Goal: Use online tool/utility: Utilize a website feature to perform a specific function

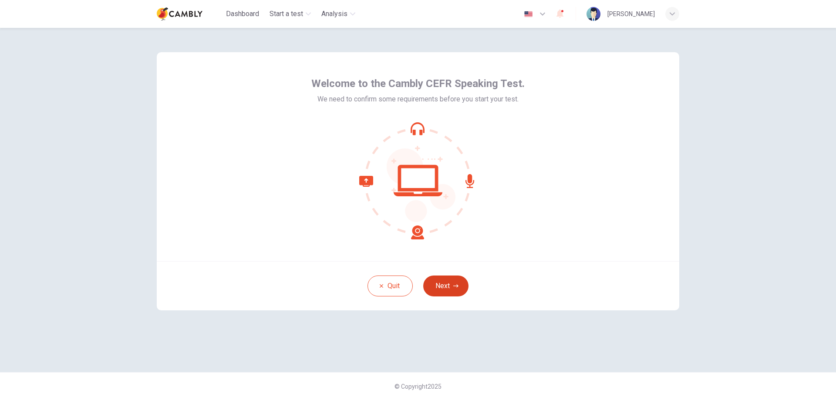
click at [452, 289] on button "Next" at bounding box center [445, 286] width 45 height 21
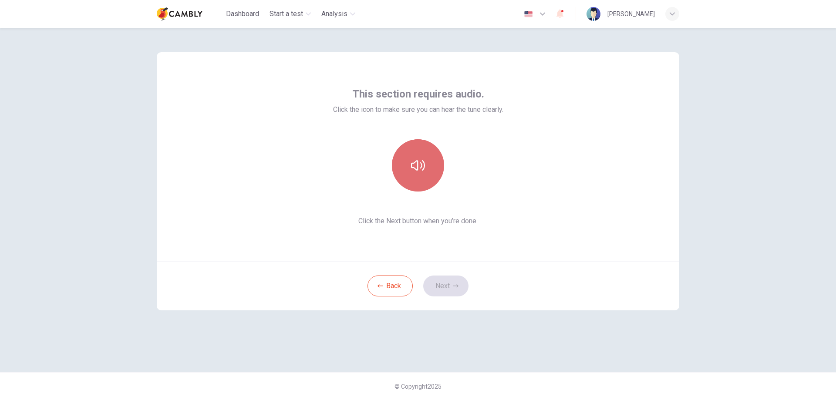
click at [419, 175] on button "button" at bounding box center [418, 165] width 52 height 52
click at [446, 277] on button "Next" at bounding box center [445, 286] width 45 height 21
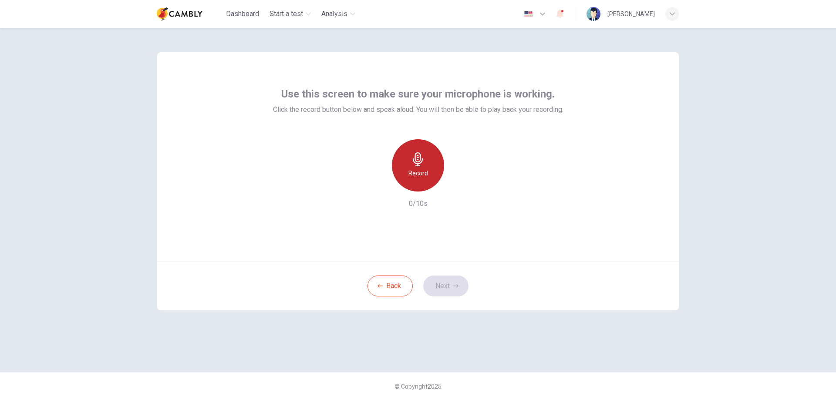
click at [430, 166] on div "Record" at bounding box center [418, 165] width 52 height 52
click at [461, 180] on icon "button" at bounding box center [458, 184] width 9 height 9
click at [450, 280] on button "Next" at bounding box center [445, 286] width 45 height 21
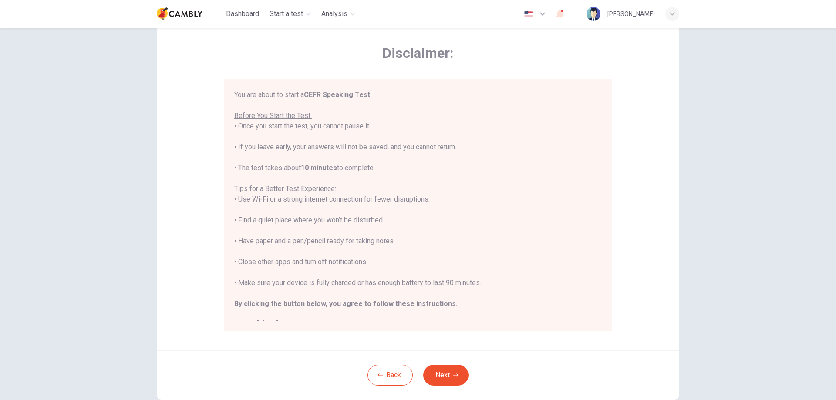
scroll to position [32, 0]
click at [453, 375] on icon "button" at bounding box center [455, 375] width 5 height 5
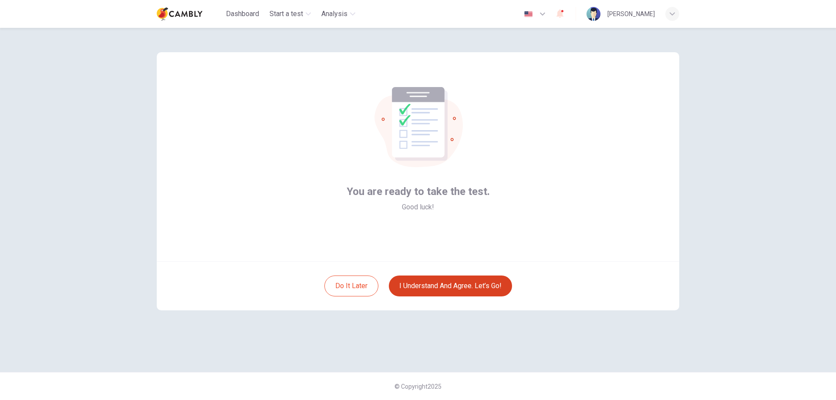
scroll to position [0, 0]
click at [463, 283] on button "I understand and agree. Let’s go!" at bounding box center [450, 286] width 123 height 21
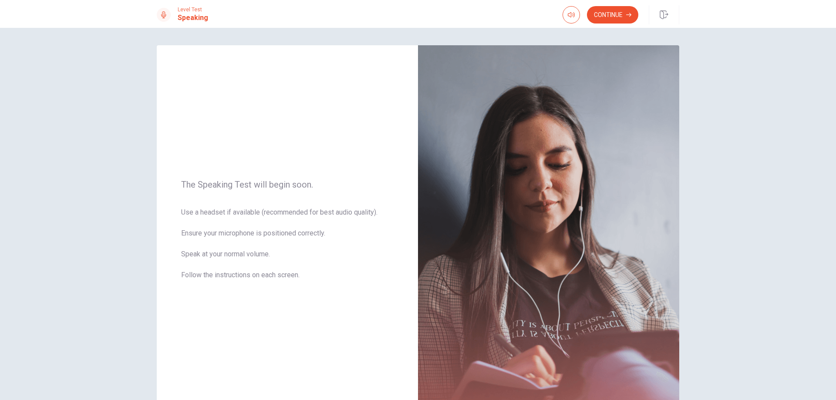
click at [800, 318] on div "The Speaking Test will begin soon. Use a headset if available (recommended for …" at bounding box center [418, 214] width 836 height 372
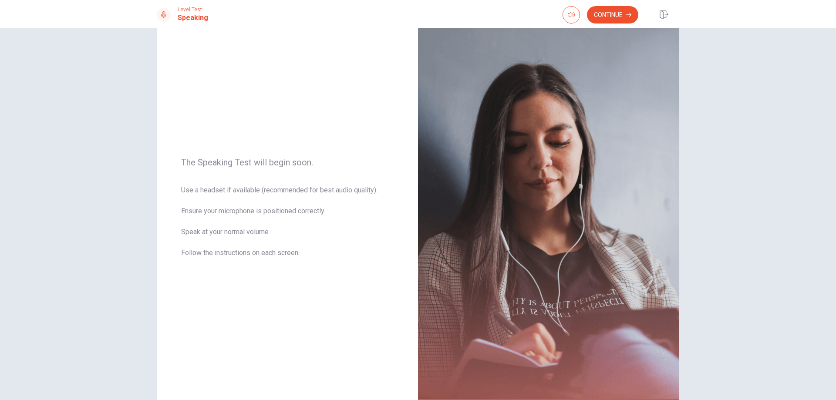
scroll to position [24, 0]
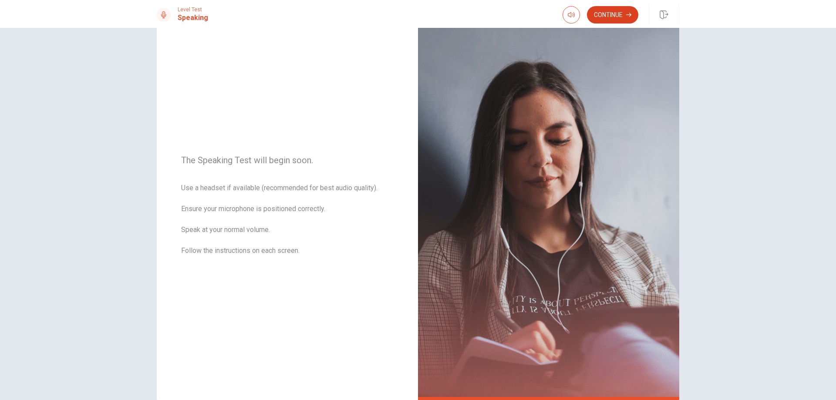
click at [615, 12] on button "Continue" at bounding box center [612, 14] width 51 height 17
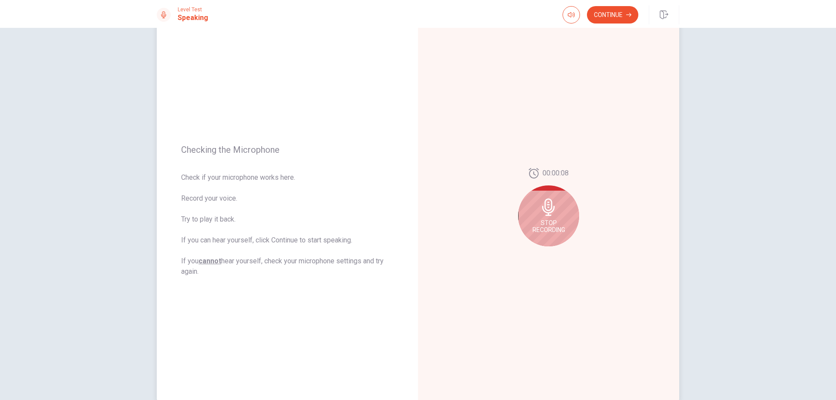
click at [543, 207] on icon at bounding box center [548, 207] width 13 height 17
click at [557, 251] on icon "Play Audio" at bounding box center [558, 253] width 5 height 5
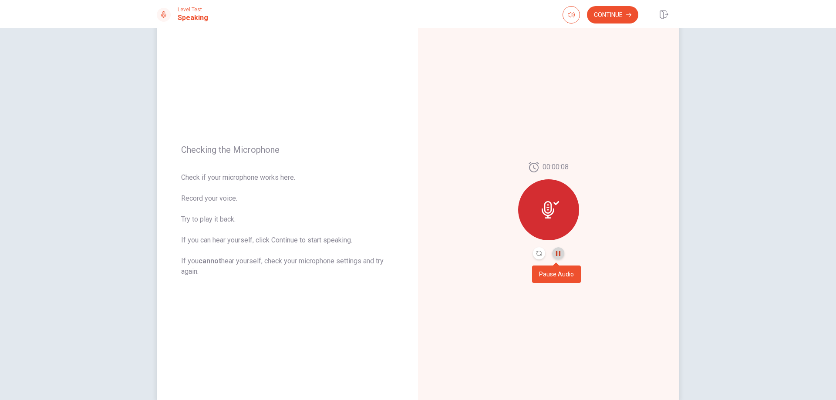
click at [557, 251] on icon "Pause Audio" at bounding box center [558, 253] width 5 height 5
click at [616, 17] on button "Continue" at bounding box center [612, 14] width 51 height 17
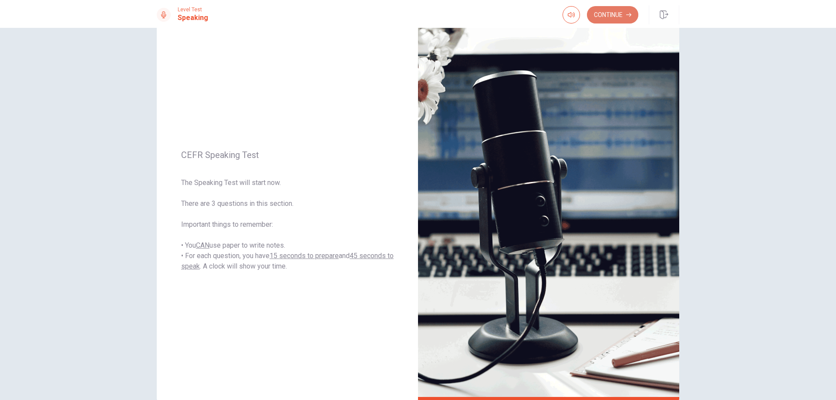
click at [618, 20] on button "Continue" at bounding box center [612, 14] width 51 height 17
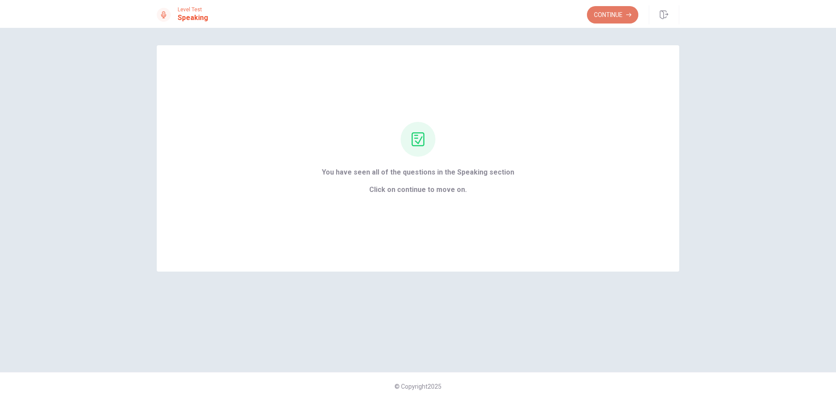
click at [616, 17] on button "Continue" at bounding box center [612, 14] width 51 height 17
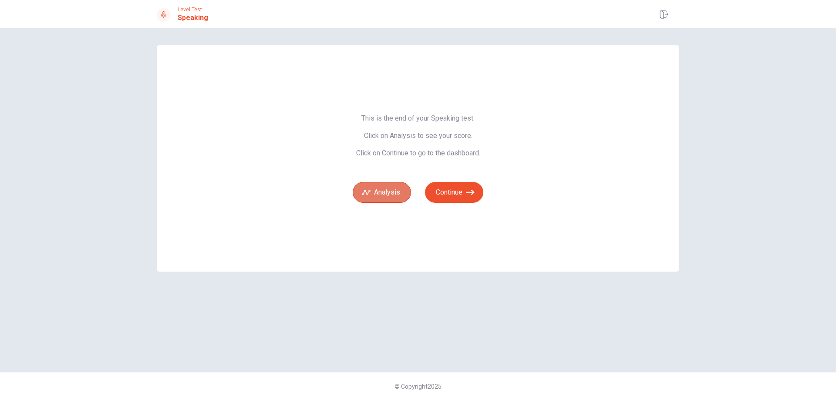
click at [395, 195] on button "Analysis" at bounding box center [382, 192] width 58 height 21
